Goal: Task Accomplishment & Management: Manage account settings

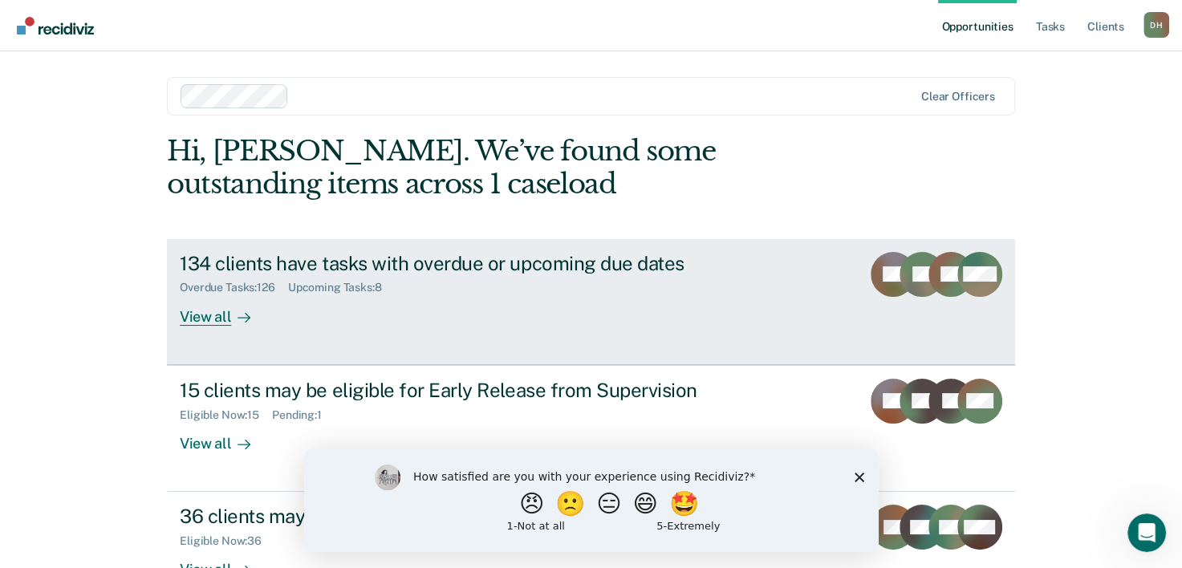
click at [221, 319] on div "View all" at bounding box center [225, 309] width 90 height 31
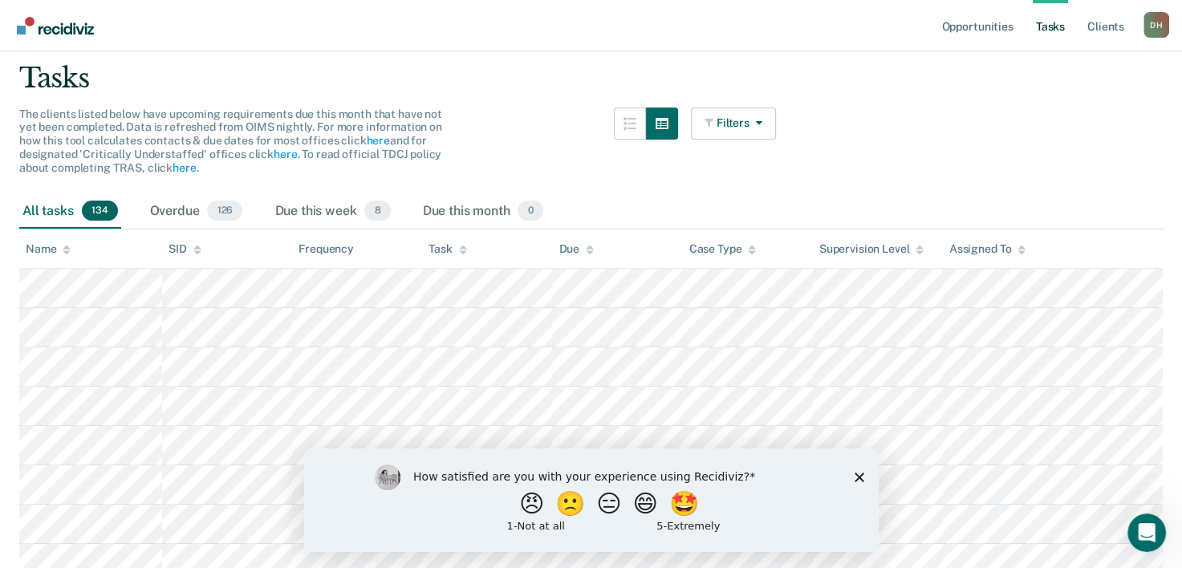
scroll to position [139, 0]
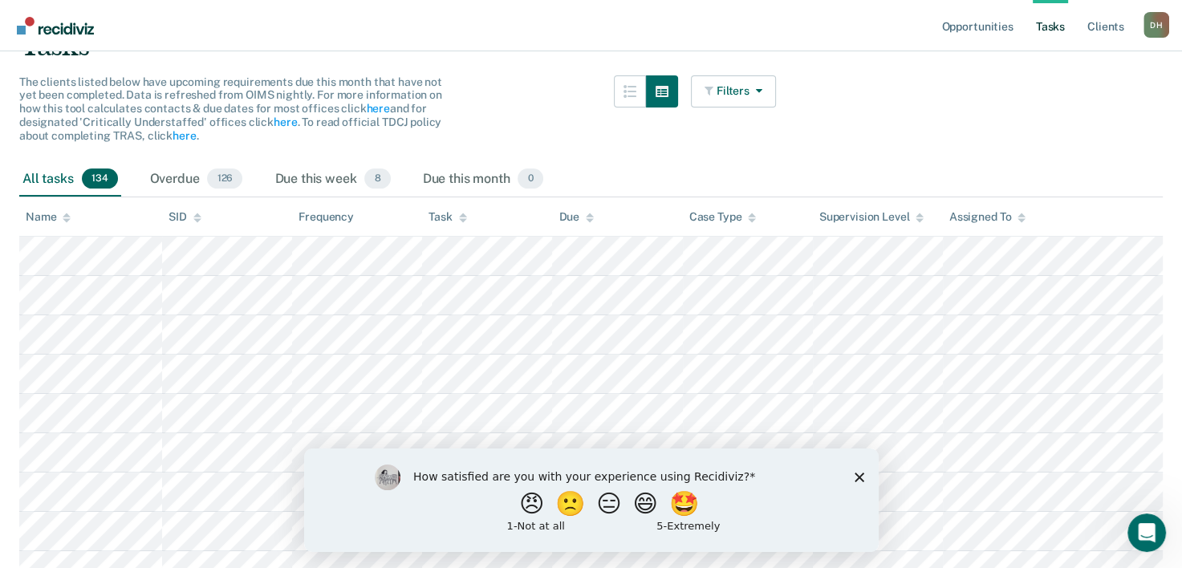
click at [858, 479] on icon "Close survey" at bounding box center [859, 477] width 10 height 10
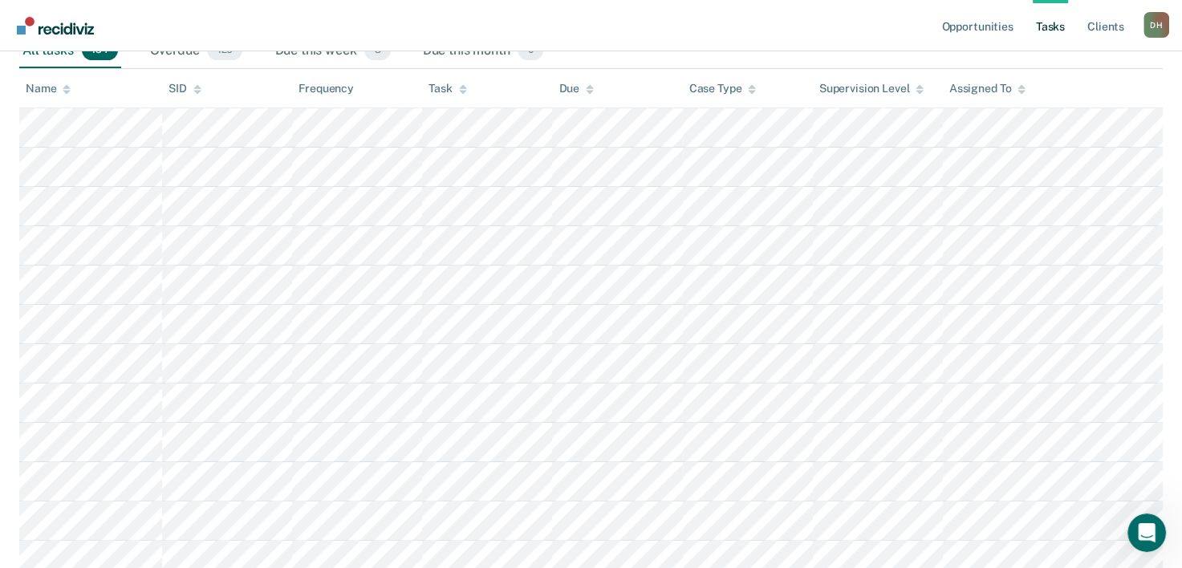
scroll to position [0, 0]
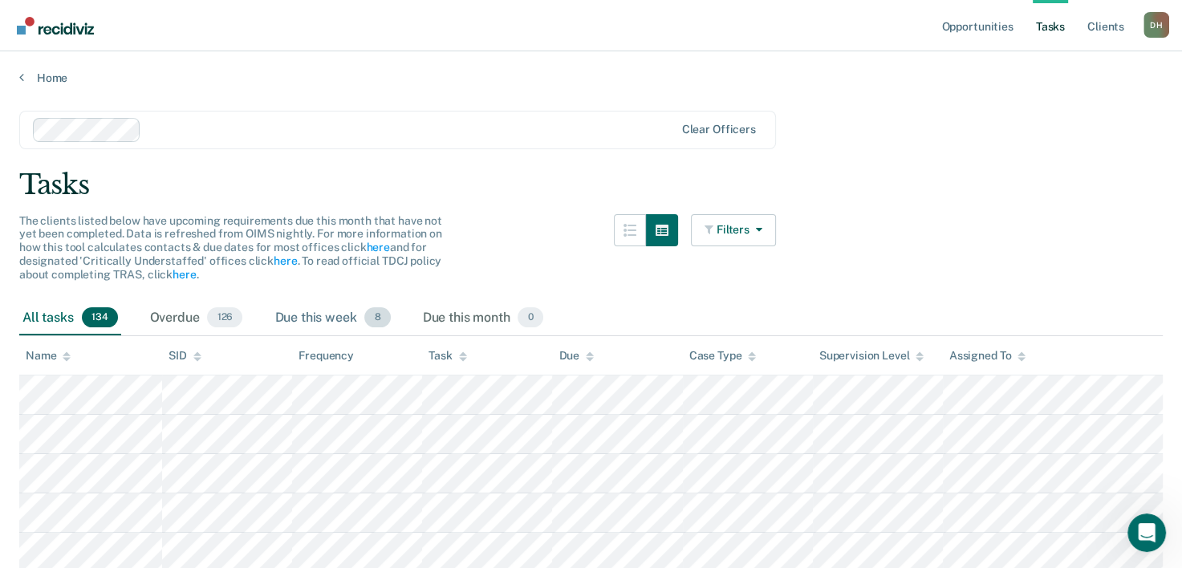
click at [375, 318] on span "8" at bounding box center [377, 317] width 26 height 21
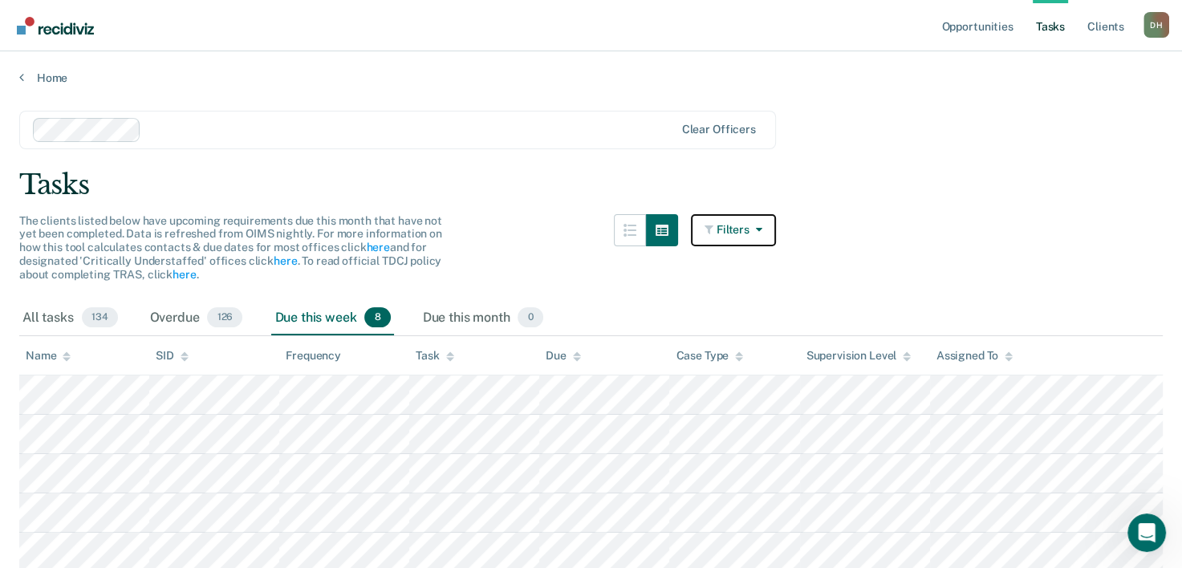
click at [765, 218] on button "Filters" at bounding box center [733, 230] width 85 height 32
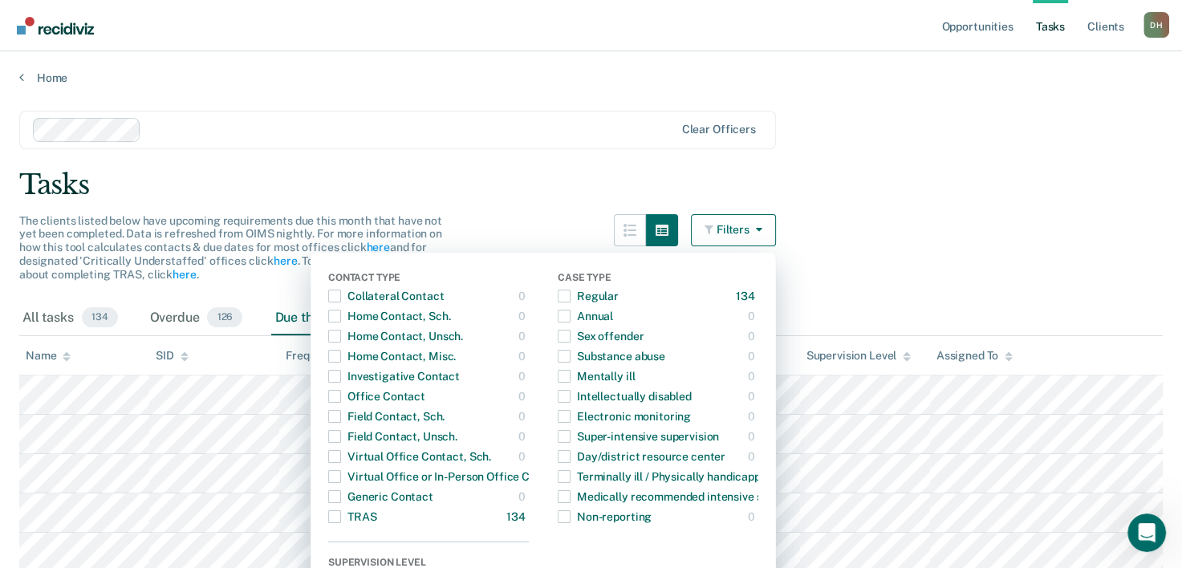
click at [398, 207] on main "Clear officers Tasks The clients listed below have upcoming requirements due th…" at bounding box center [591, 417] width 1182 height 664
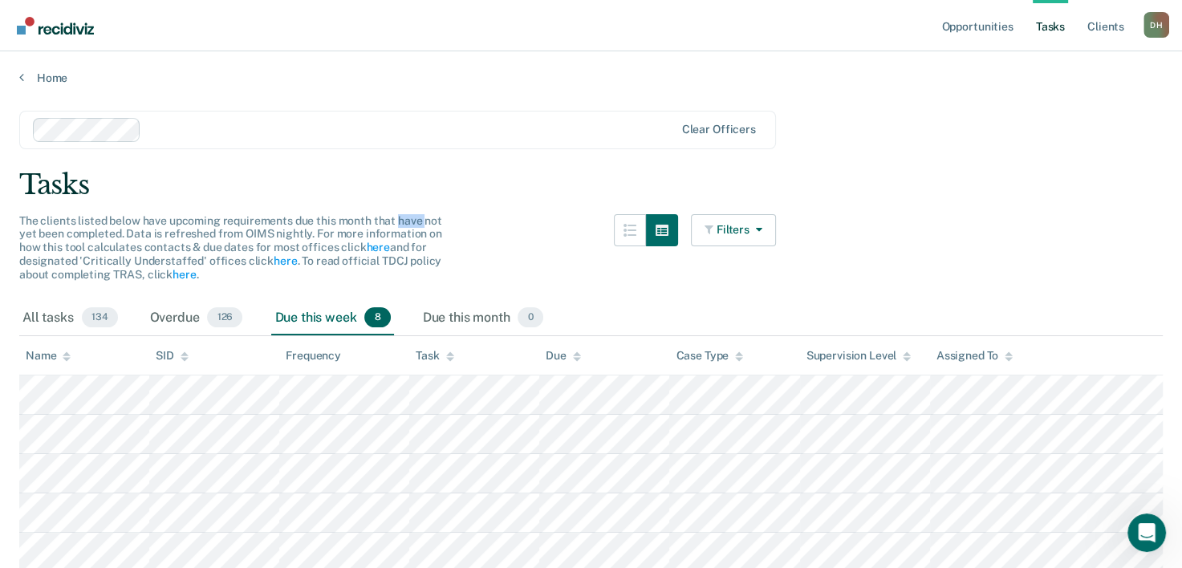
click at [398, 207] on main "Clear officers Tasks The clients listed below have upcoming requirements due th…" at bounding box center [591, 417] width 1182 height 664
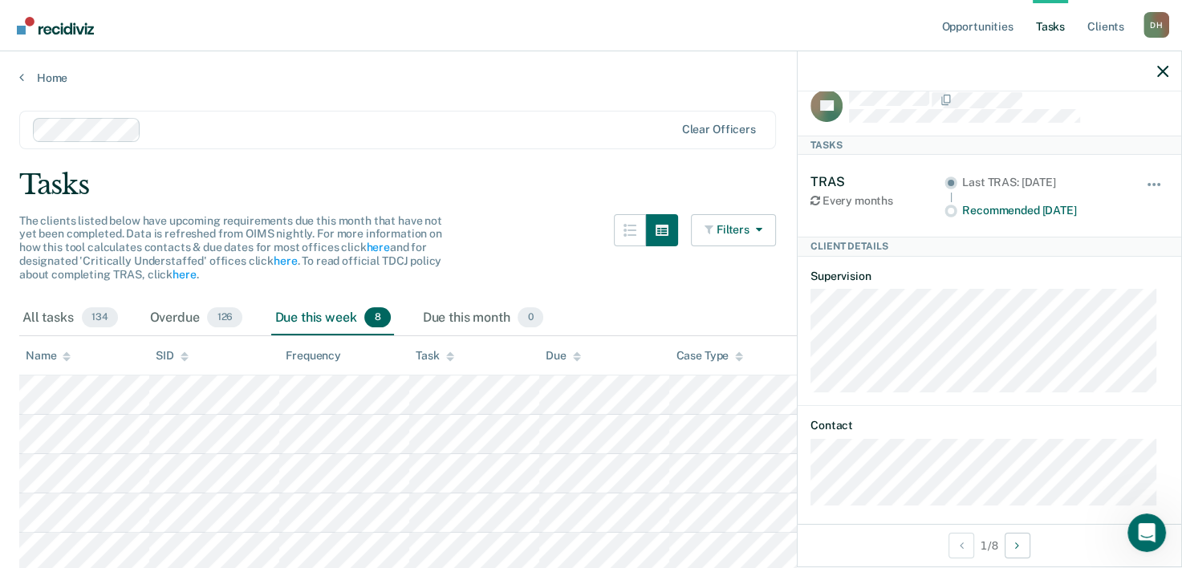
scroll to position [32, 0]
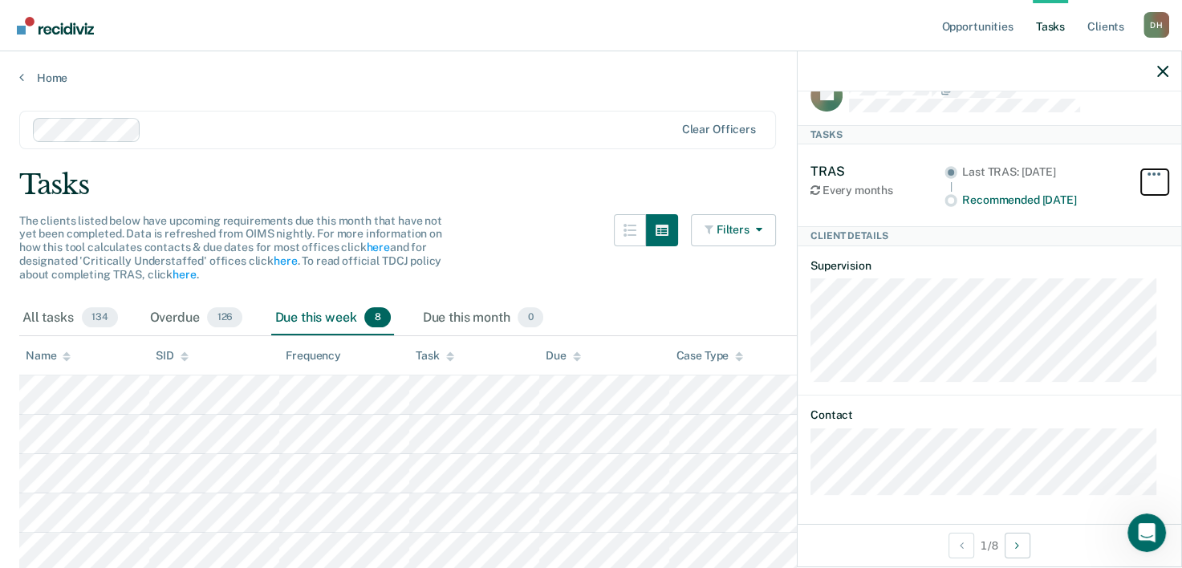
click at [1147, 172] on span "button" at bounding box center [1148, 173] width 3 height 3
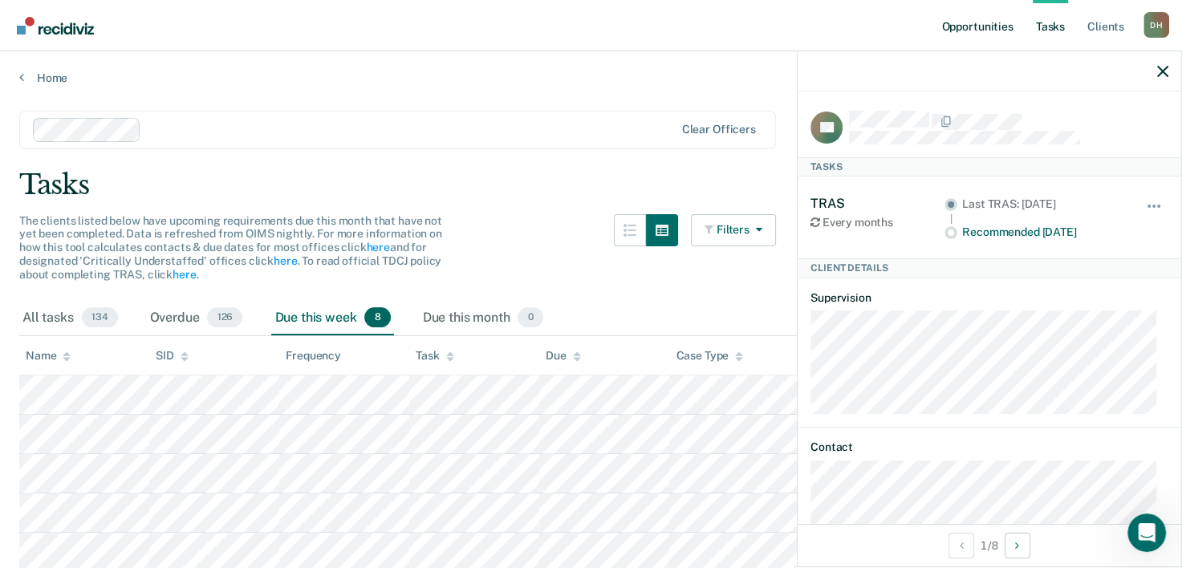
click at [968, 27] on link "Opportunities" at bounding box center [977, 25] width 78 height 51
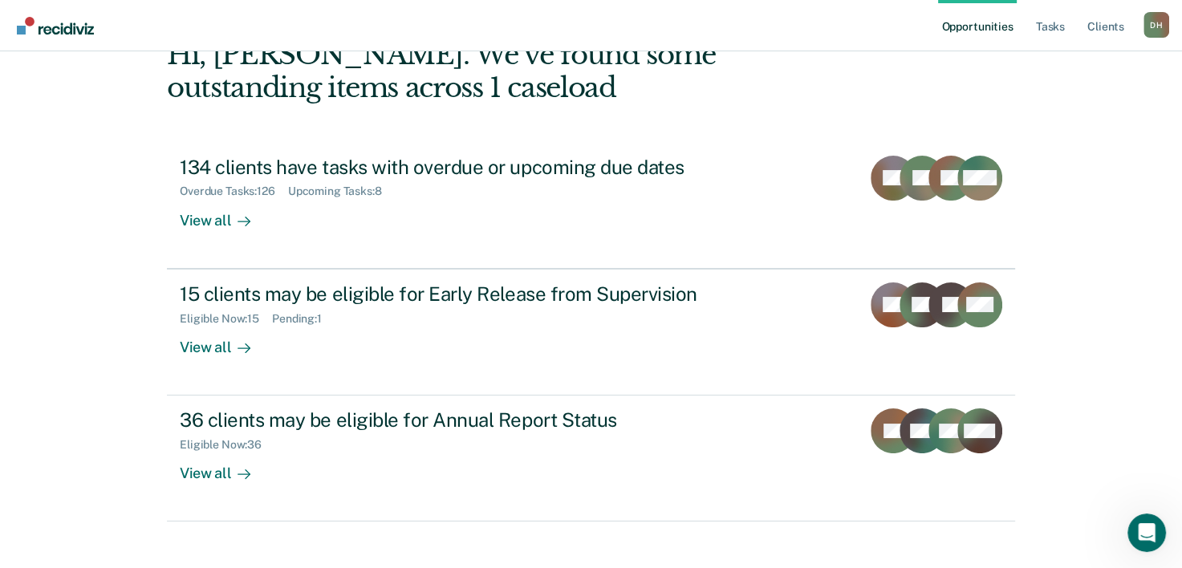
scroll to position [113, 0]
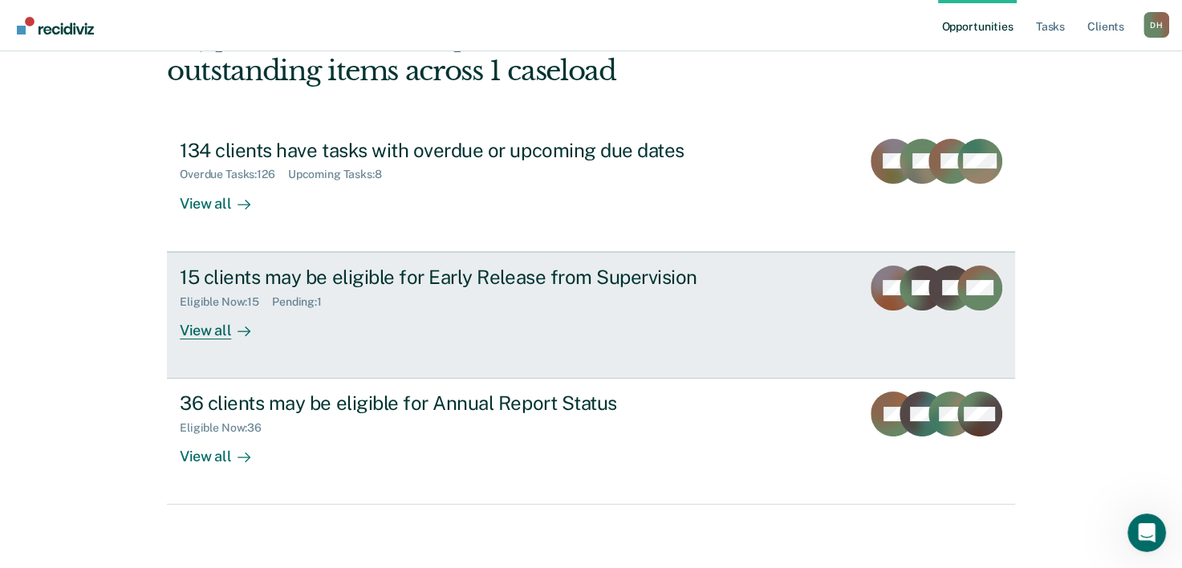
click at [201, 331] on div "View all" at bounding box center [225, 323] width 90 height 31
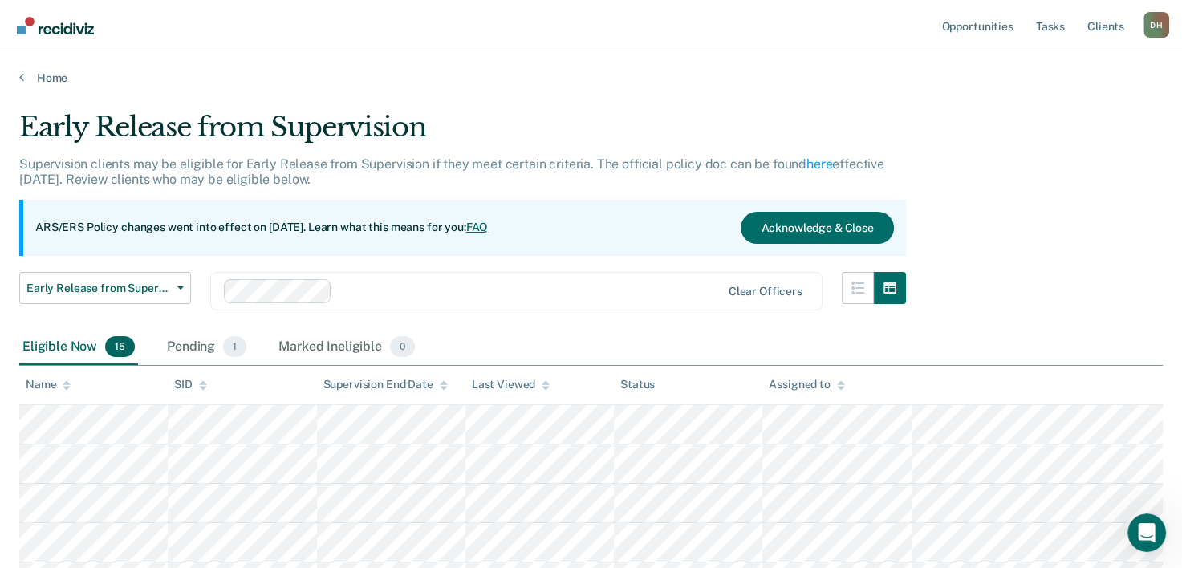
click at [26, 349] on div "Eligible Now 15" at bounding box center [78, 347] width 119 height 35
click at [39, 382] on div "Name" at bounding box center [48, 385] width 45 height 14
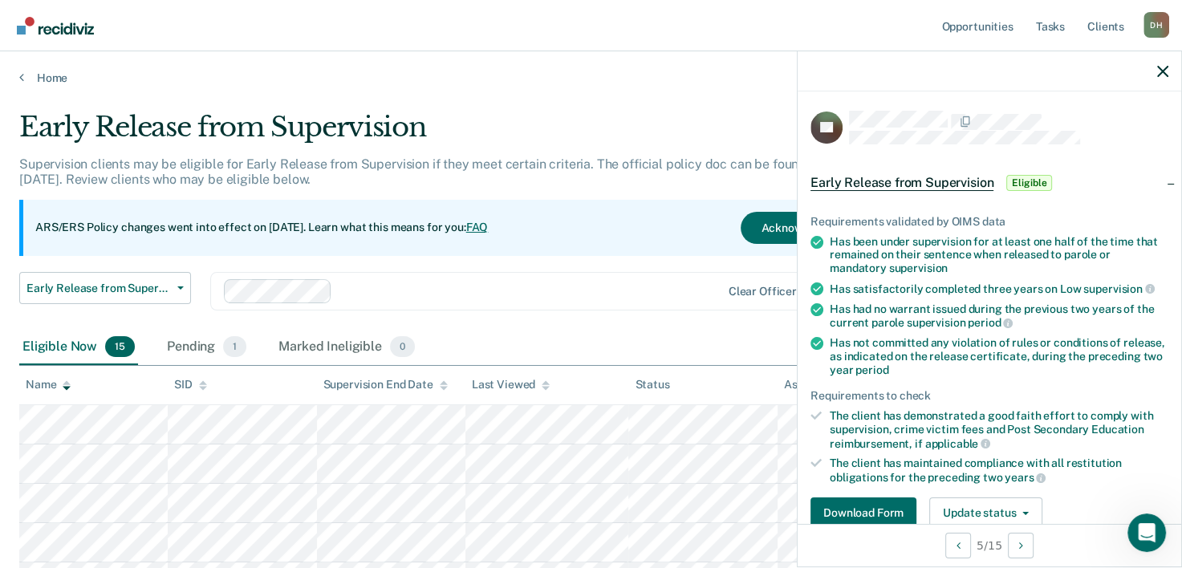
click at [804, 473] on div "Requirements validated by OIMS data Has been under supervision for at least one…" at bounding box center [988, 365] width 383 height 353
click at [878, 507] on button "Download Form" at bounding box center [863, 513] width 106 height 32
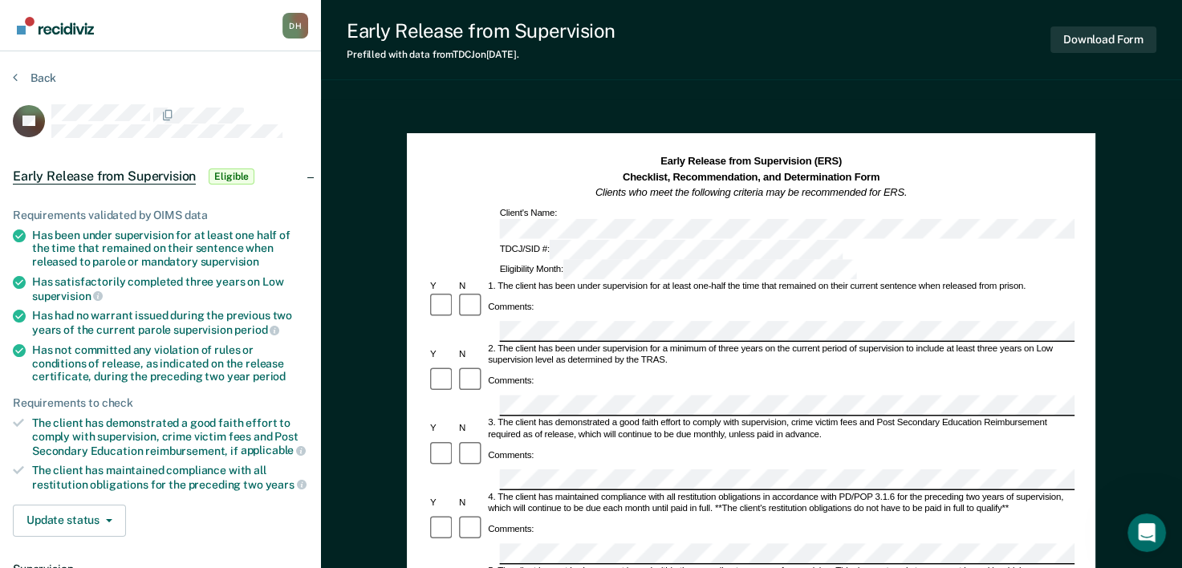
click at [34, 562] on dt "Supervision" at bounding box center [160, 569] width 295 height 14
click at [18, 529] on button "Update status" at bounding box center [69, 521] width 113 height 32
click at [109, 510] on button "Update status" at bounding box center [69, 521] width 113 height 32
click at [111, 517] on button "Update status" at bounding box center [69, 521] width 113 height 32
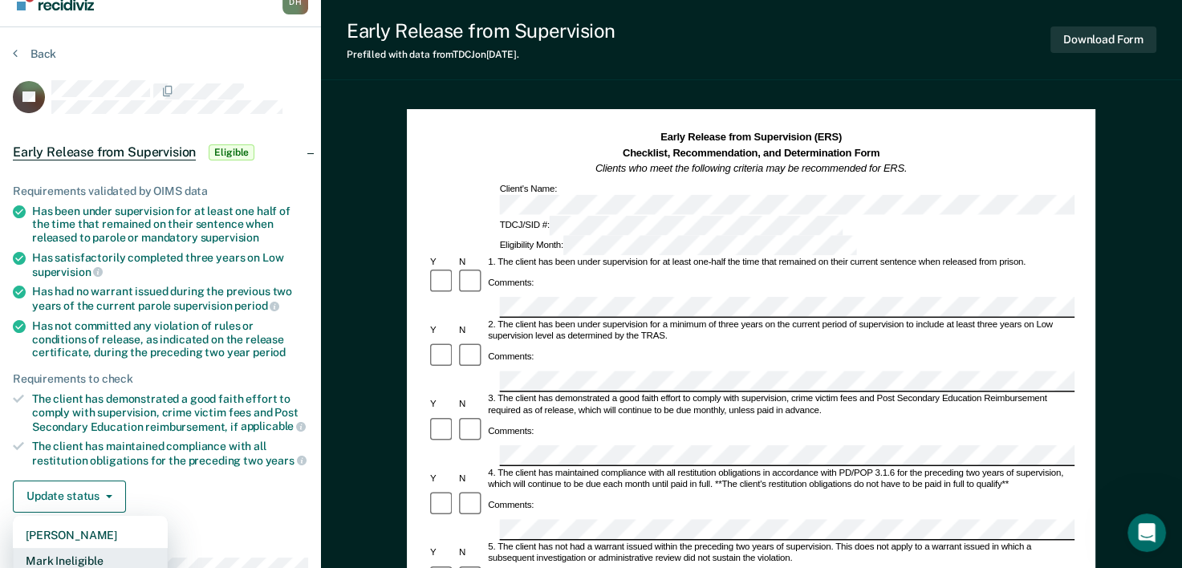
click at [109, 548] on button "Mark Ineligible" at bounding box center [90, 561] width 155 height 26
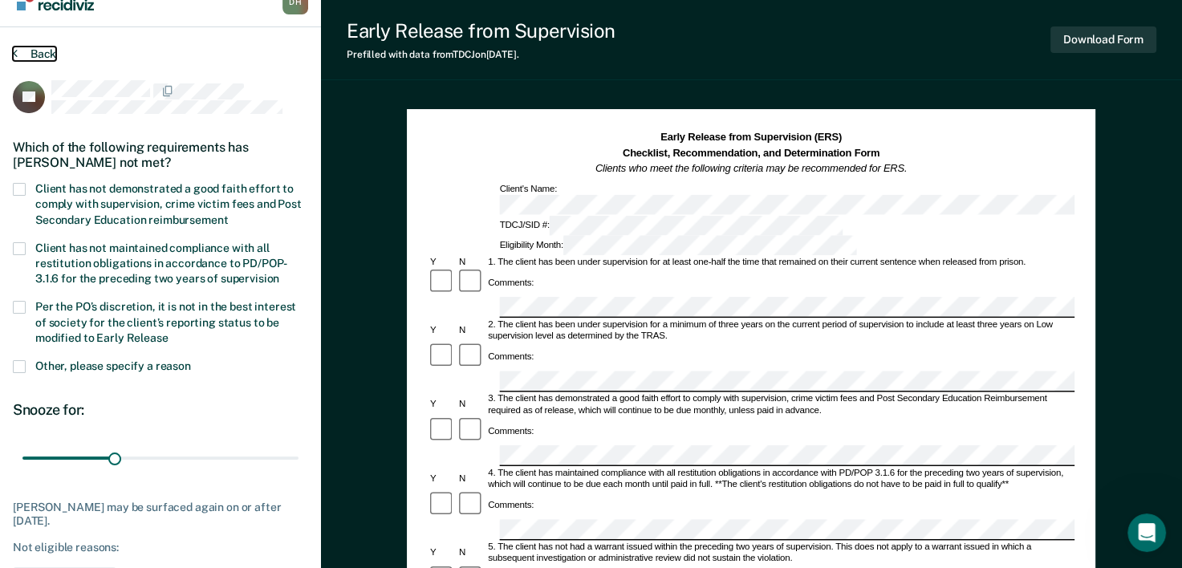
click at [50, 48] on button "Back" at bounding box center [34, 54] width 43 height 14
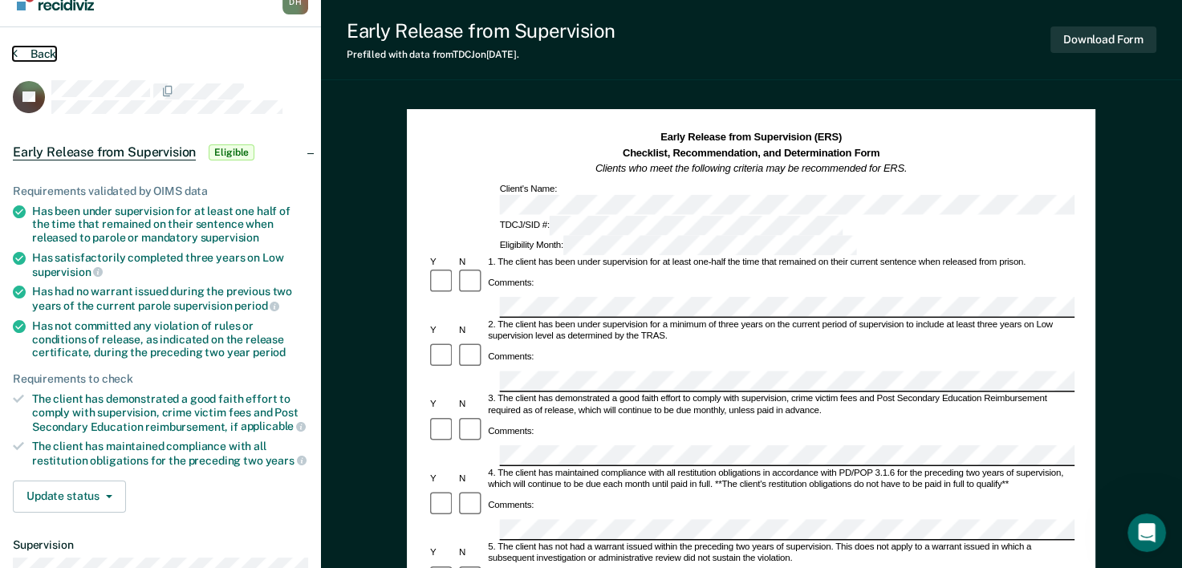
click at [33, 48] on button "Back" at bounding box center [34, 54] width 43 height 14
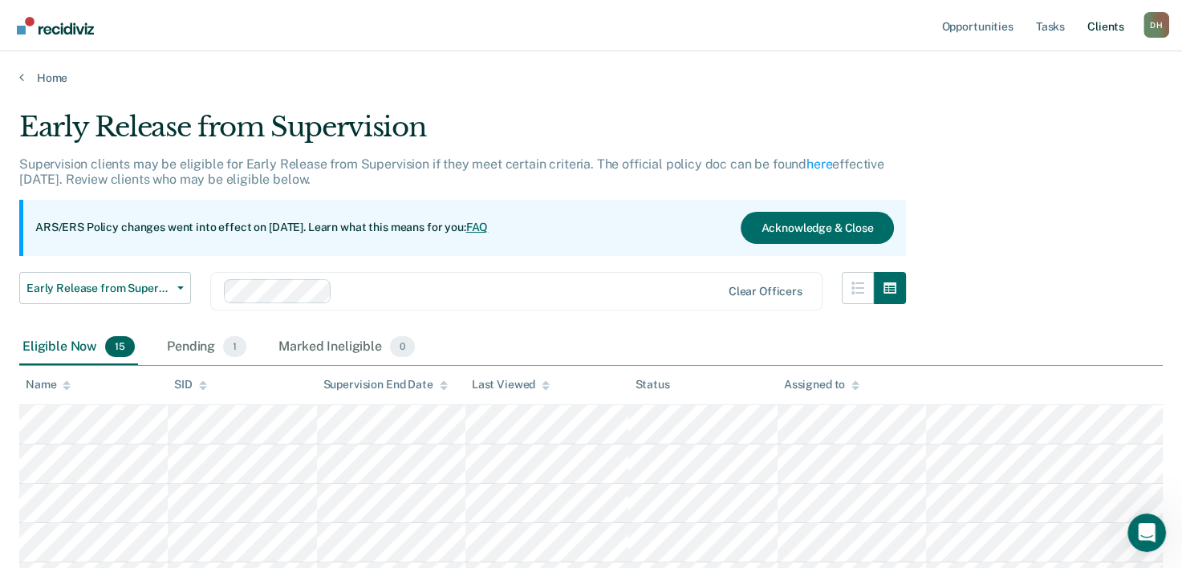
click at [1102, 31] on link "Client s" at bounding box center [1105, 25] width 43 height 51
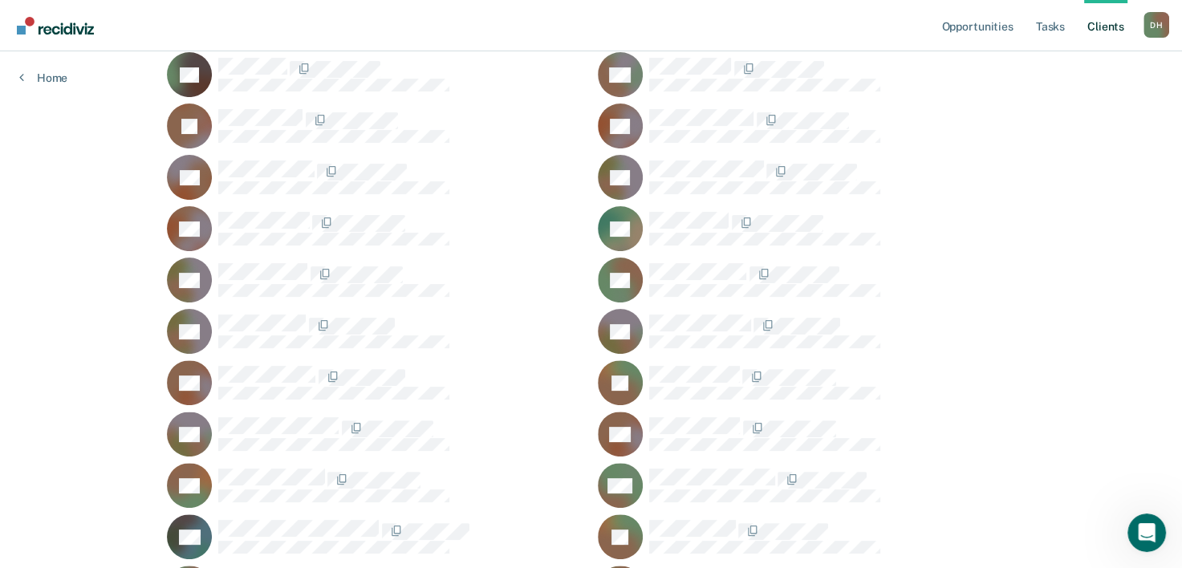
scroll to position [406, 0]
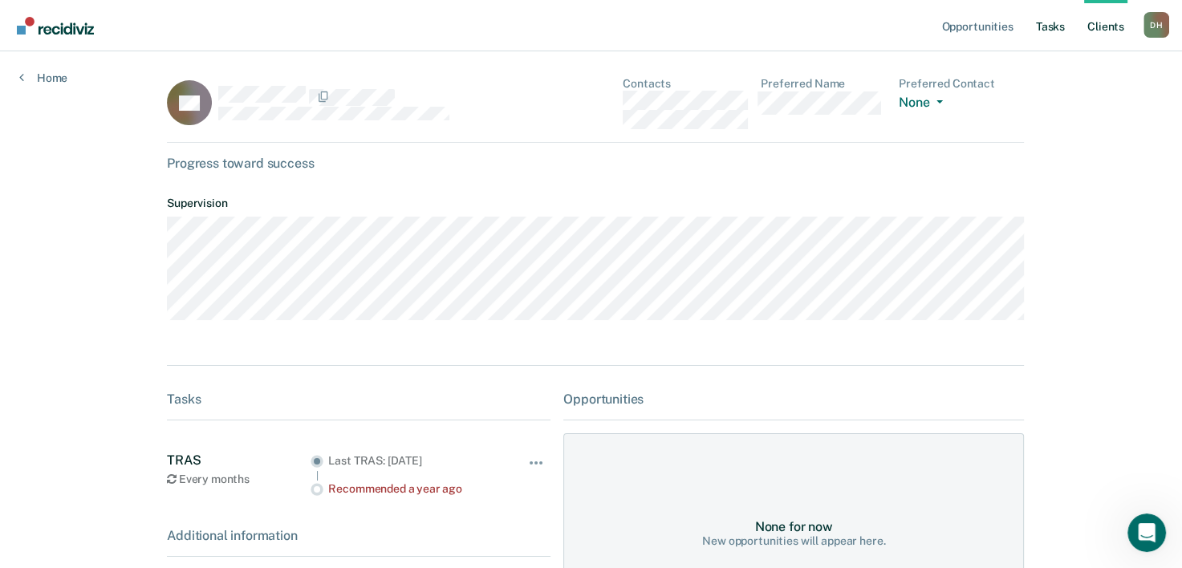
click at [1051, 26] on link "Tasks" at bounding box center [1050, 25] width 35 height 51
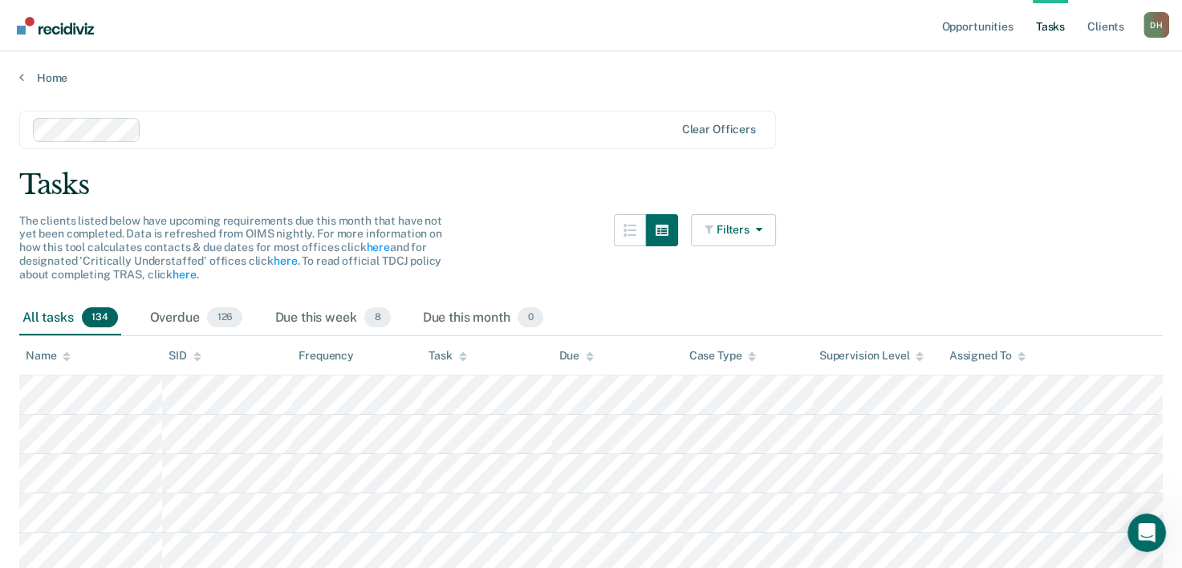
click at [1154, 25] on div "D H" at bounding box center [1156, 25] width 26 height 26
click at [1072, 86] on link "How it works" at bounding box center [1091, 86] width 129 height 14
click at [1150, 530] on icon "Open Intercom Messenger" at bounding box center [1144, 530] width 26 height 26
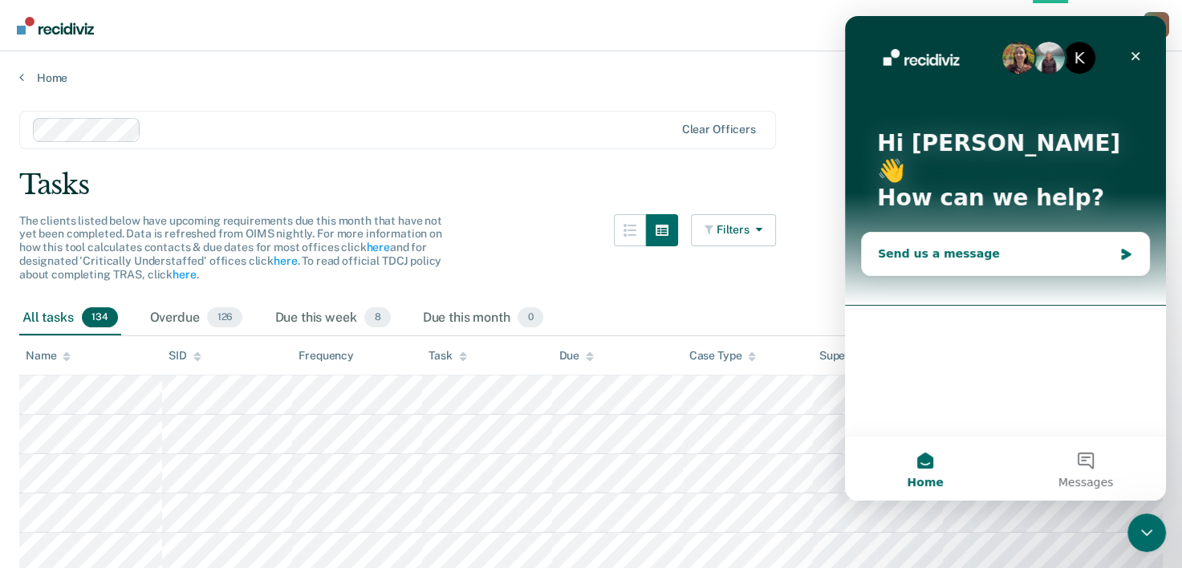
click at [950, 245] on div "Send us a message" at bounding box center [995, 253] width 235 height 17
